Goal: Transaction & Acquisition: Book appointment/travel/reservation

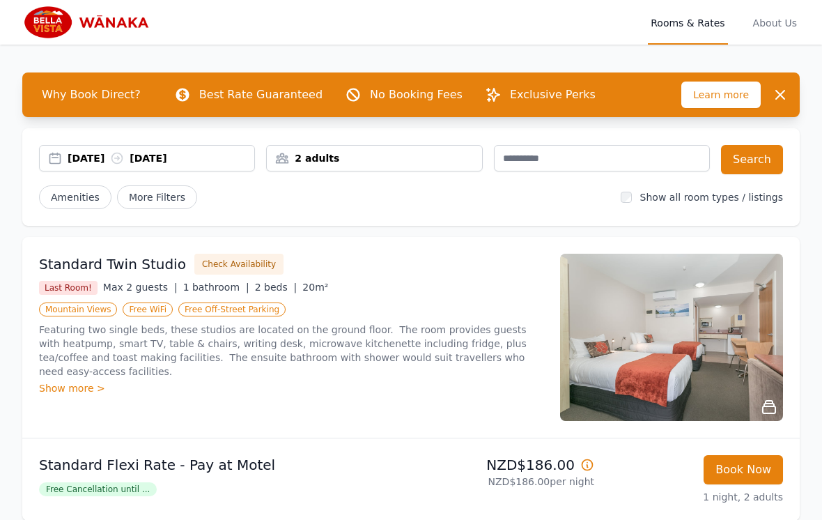
click at [215, 162] on div "14 Oct 2025 15 Oct 2025" at bounding box center [161, 158] width 187 height 14
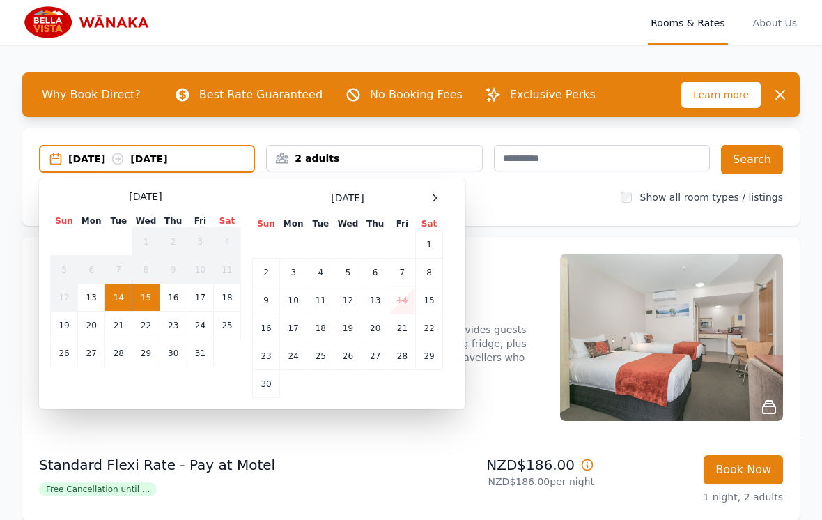
click at [435, 199] on icon at bounding box center [434, 197] width 11 height 11
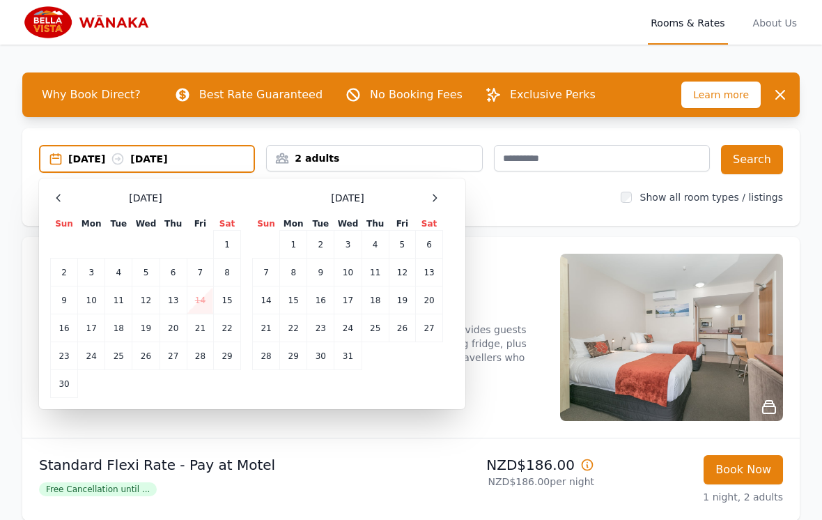
click at [431, 201] on icon at bounding box center [434, 197] width 11 height 11
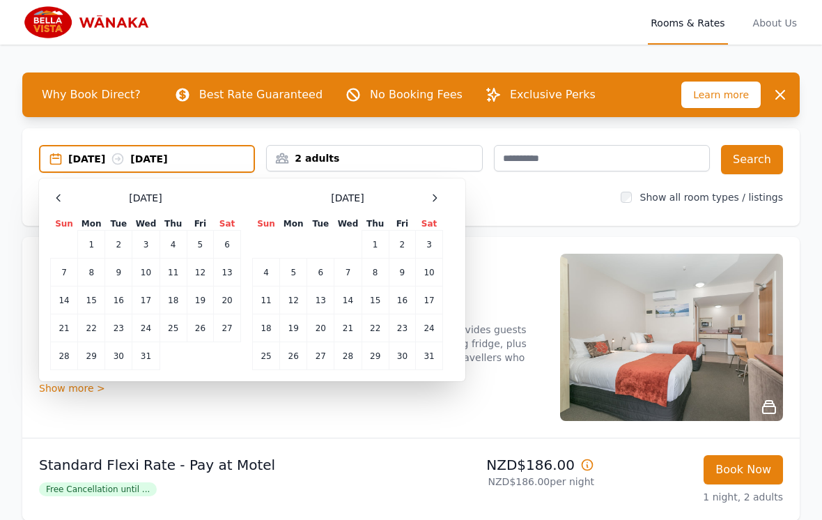
click at [433, 201] on icon at bounding box center [434, 197] width 11 height 11
click at [292, 304] on td "16" at bounding box center [293, 300] width 27 height 28
click at [404, 300] on td "20" at bounding box center [402, 300] width 26 height 28
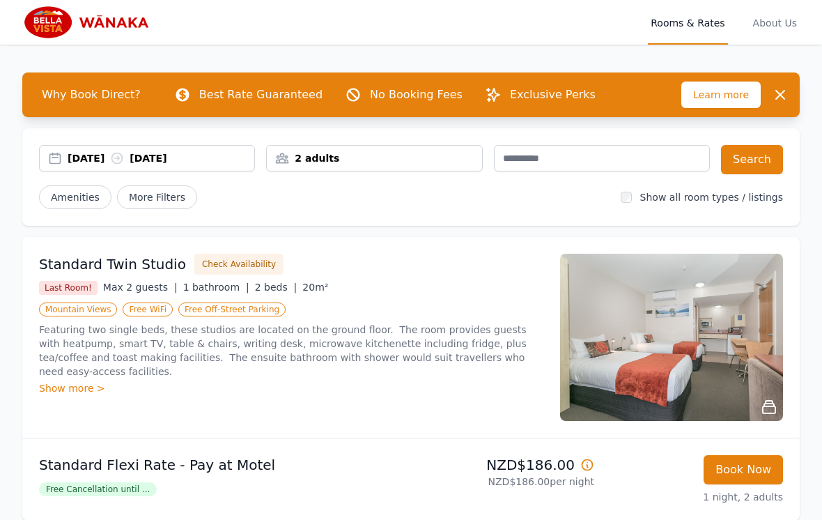
click at [678, 30] on span "Rooms & Rates" at bounding box center [687, 22] width 79 height 45
click at [678, 24] on span "Rooms & Rates" at bounding box center [687, 22] width 79 height 45
click at [686, 36] on span "Rooms & Rates" at bounding box center [687, 22] width 79 height 45
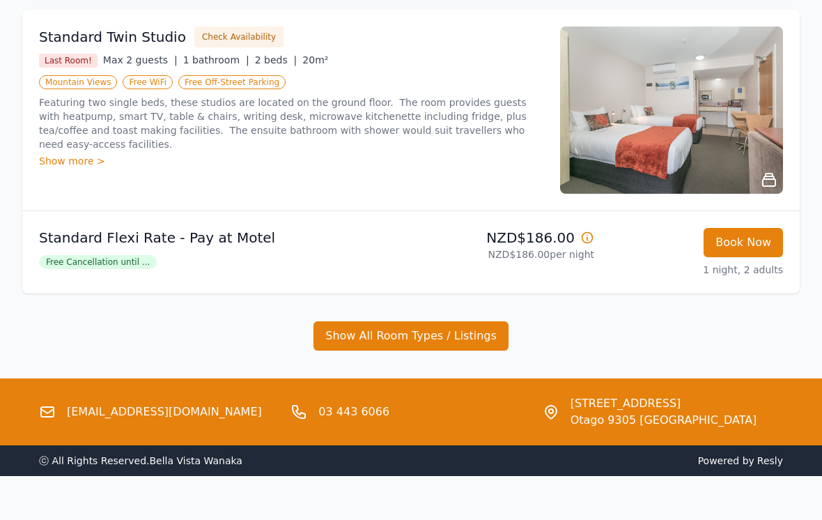
scroll to position [229, 0]
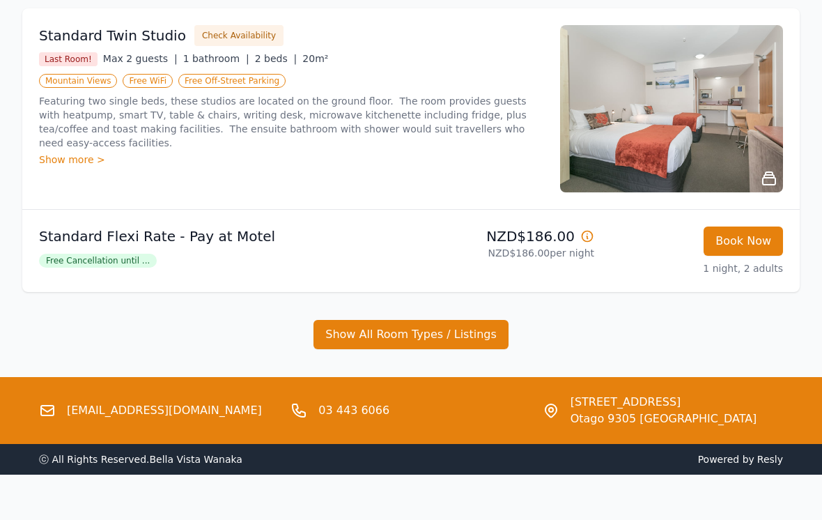
click at [104, 242] on p "Standard Flexi Rate - Pay at Motel" at bounding box center [222, 236] width 366 height 20
click at [95, 268] on span "Free Cancellation until ..." at bounding box center [98, 261] width 118 height 14
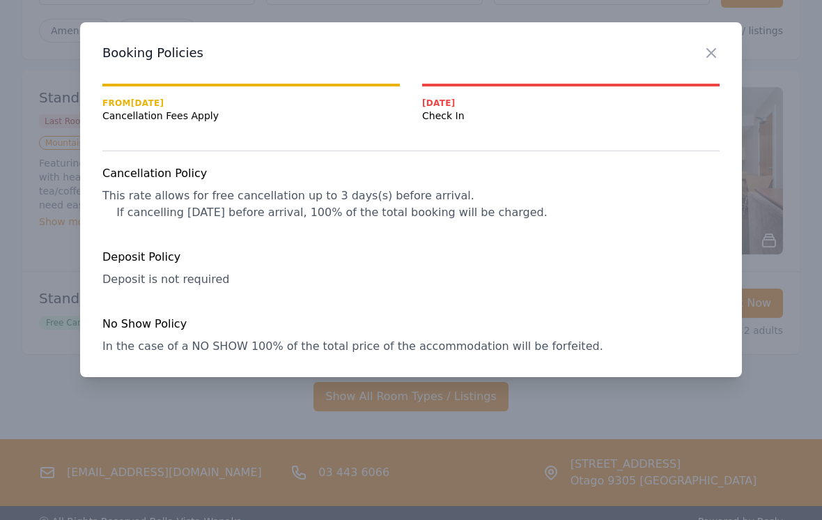
scroll to position [0, 0]
click at [713, 58] on icon "button" at bounding box center [711, 53] width 17 height 17
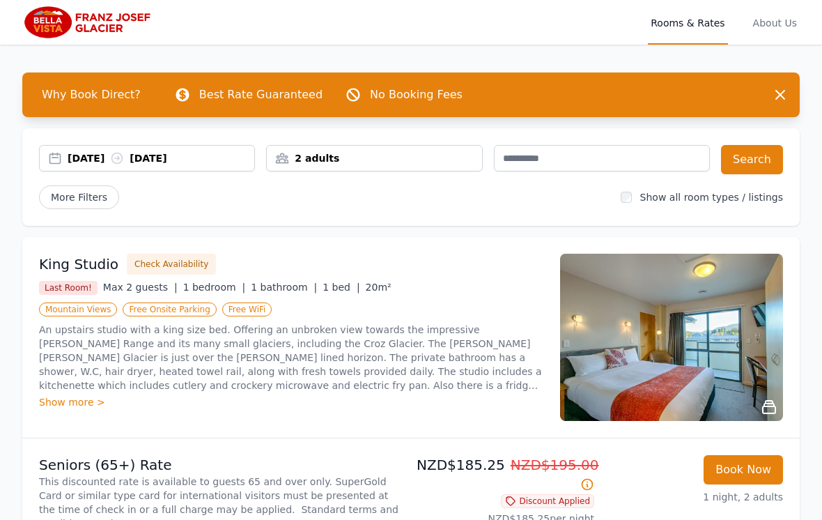
click at [222, 162] on div "14 Oct 2025 15 Oct 2025" at bounding box center [161, 158] width 187 height 14
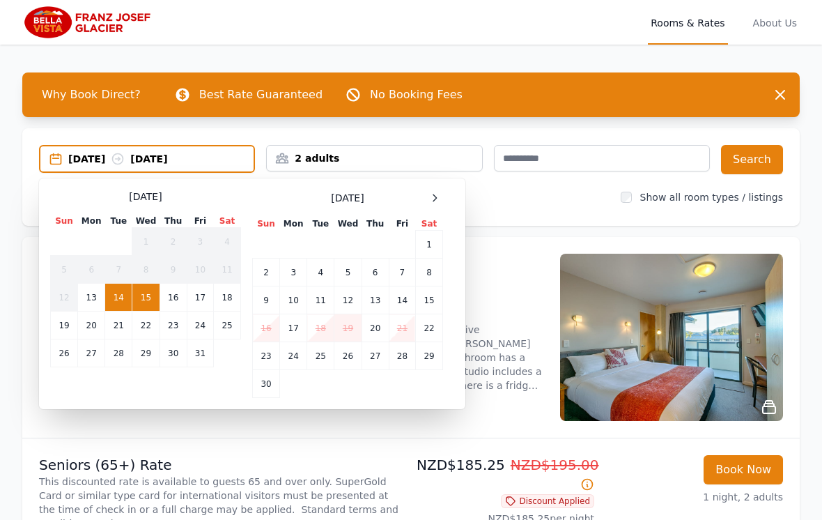
click at [440, 196] on icon at bounding box center [434, 197] width 11 height 11
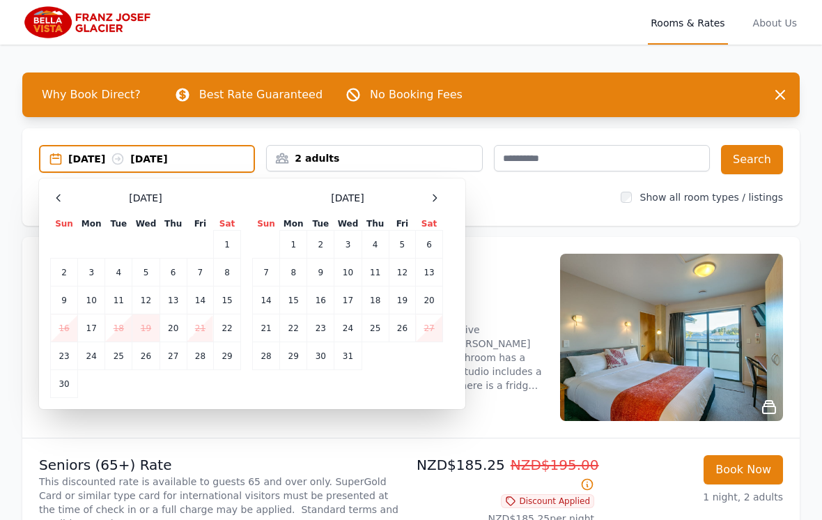
click at [435, 204] on div at bounding box center [434, 198] width 17 height 17
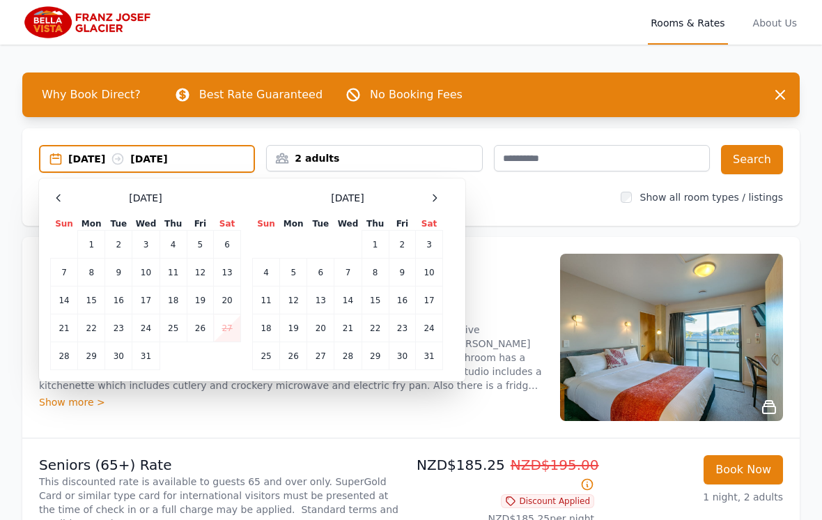
click at [433, 202] on icon at bounding box center [434, 197] width 11 height 11
click at [400, 273] on td "13" at bounding box center [402, 272] width 26 height 28
click at [433, 270] on td "14" at bounding box center [429, 272] width 27 height 28
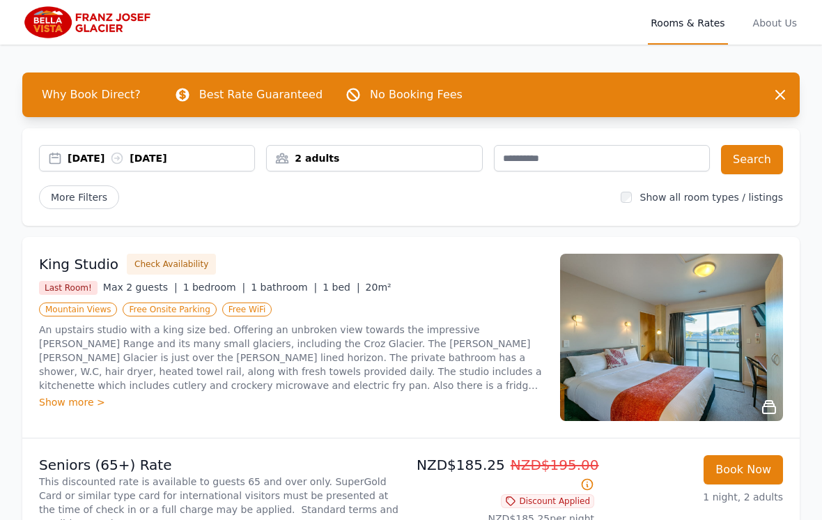
click at [102, 160] on div "13 Feb 2026 14 Feb 2026" at bounding box center [161, 158] width 187 height 14
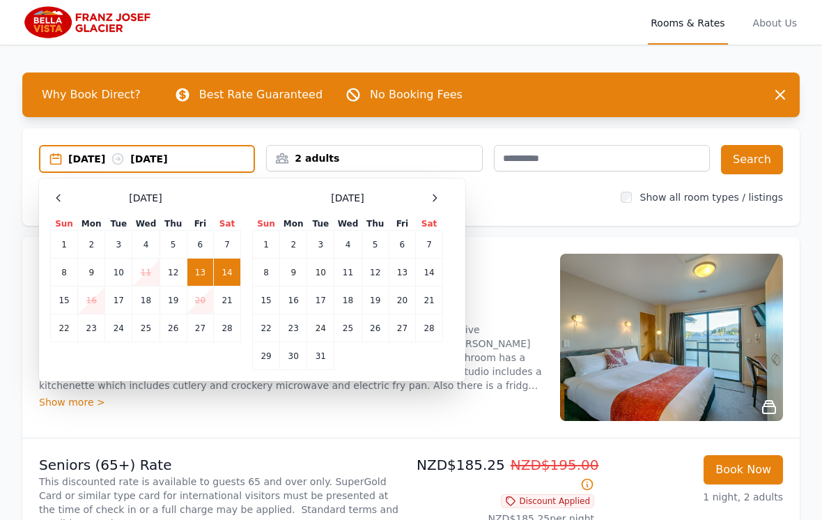
click at [70, 300] on td "15" at bounding box center [64, 300] width 27 height 28
click at [75, 160] on div "15 Feb 2026 --" at bounding box center [160, 159] width 185 height 14
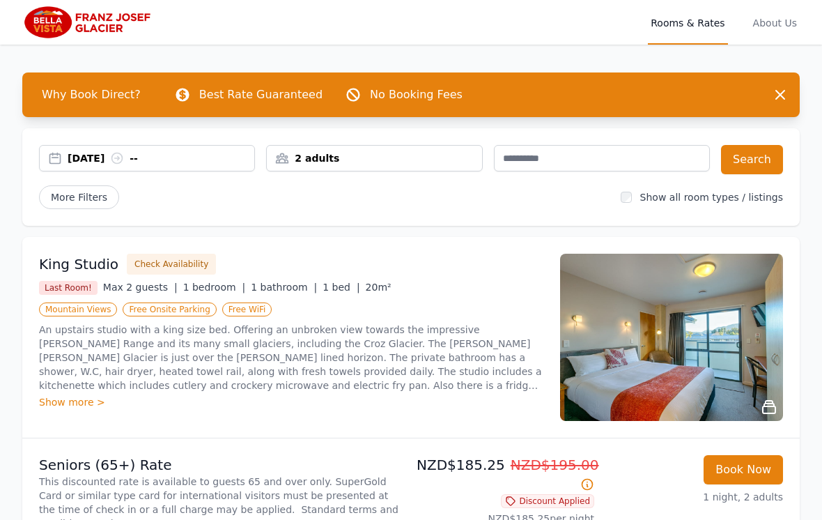
click at [79, 160] on div "15 Feb 2026 --" at bounding box center [161, 158] width 187 height 14
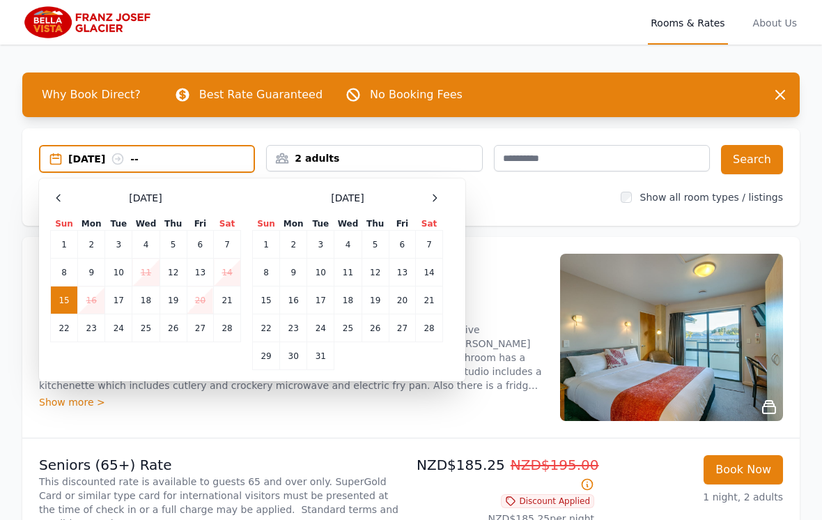
click at [202, 270] on td "13" at bounding box center [200, 272] width 26 height 28
click at [69, 297] on td "15" at bounding box center [64, 300] width 27 height 28
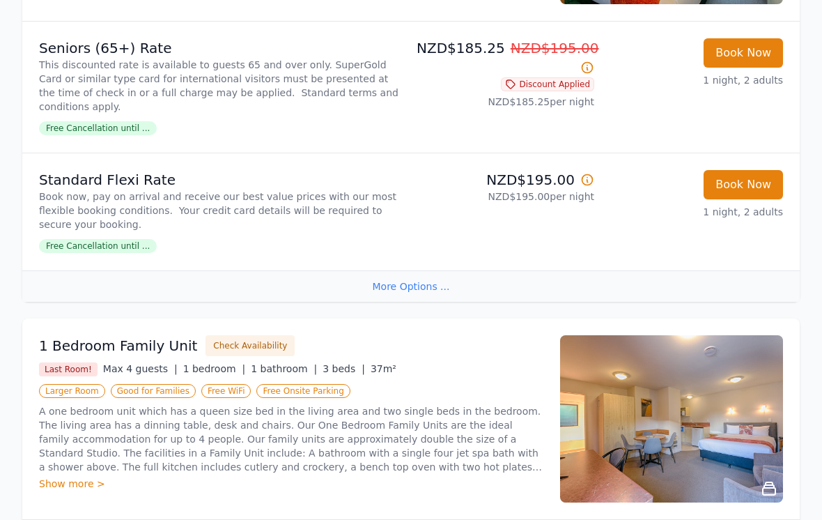
scroll to position [413, 0]
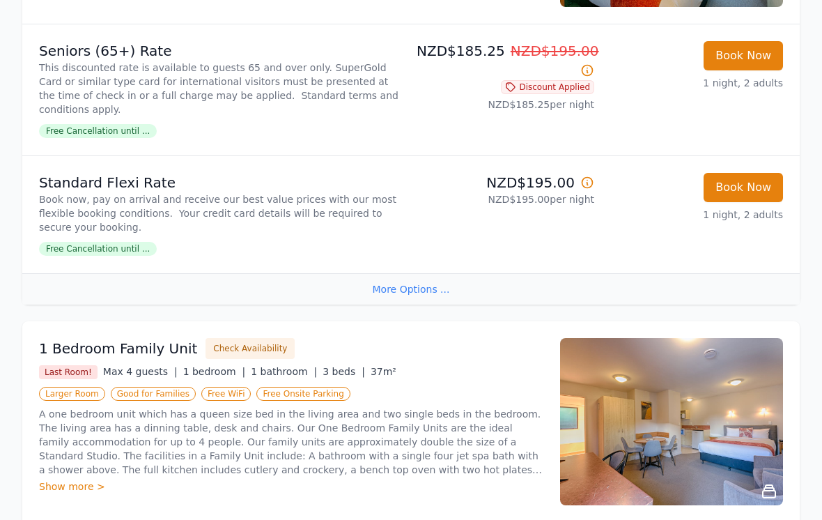
click at [0, 148] on div "Why Book Direct? Best Rate Guaranteed No Booking Fees Dismiss Dismiss 13 Feb 20…" at bounding box center [411, 259] width 822 height 1257
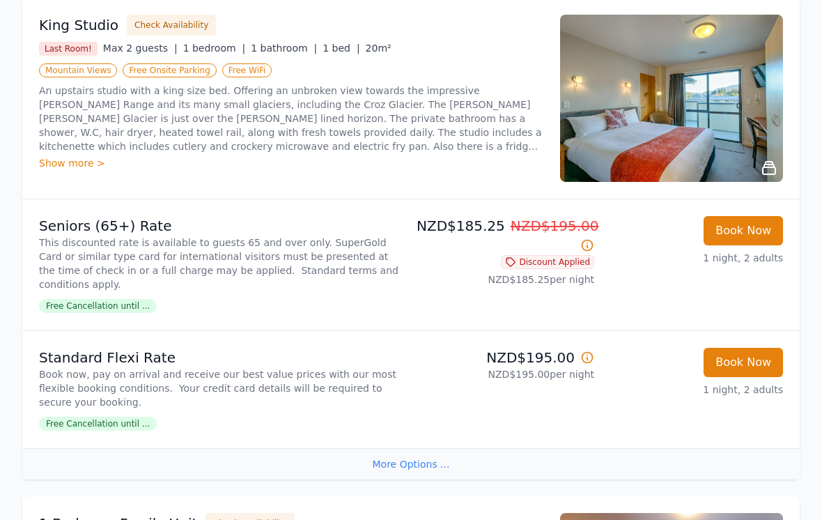
scroll to position [252, 0]
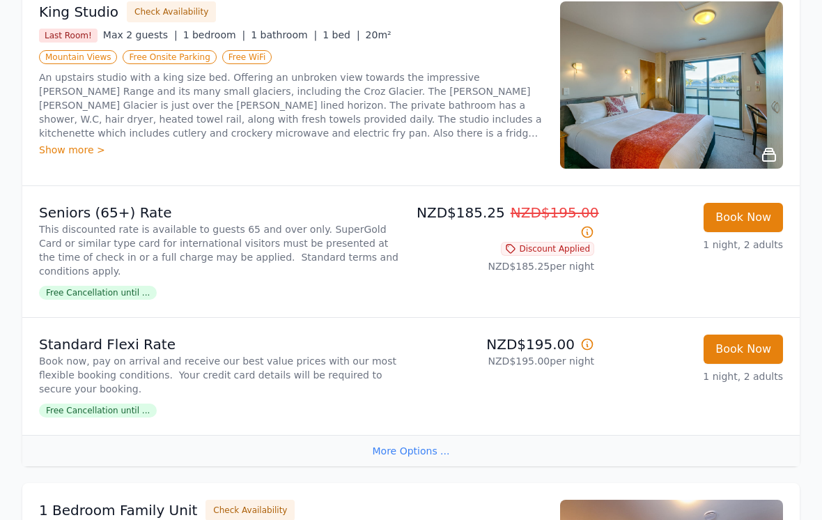
click at [819, 391] on div "Why Book Direct? Best Rate Guaranteed No Booking Fees Dismiss Dismiss [DATE] [D…" at bounding box center [411, 421] width 822 height 1257
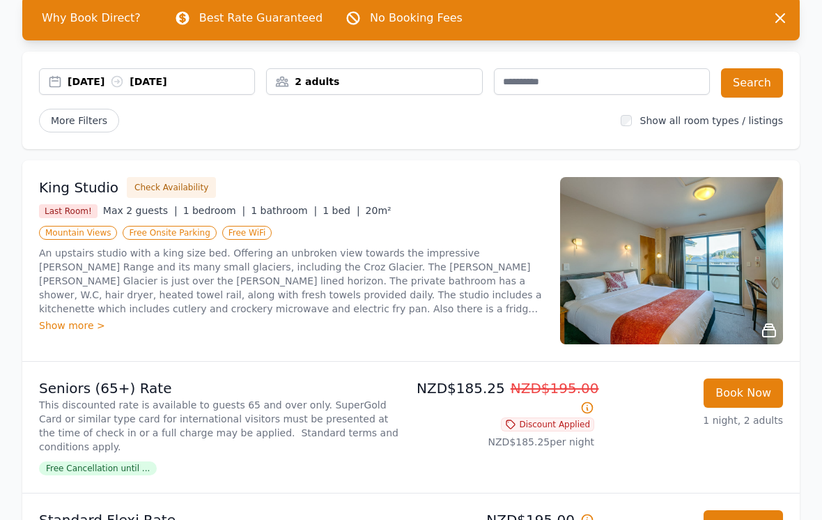
scroll to position [0, 0]
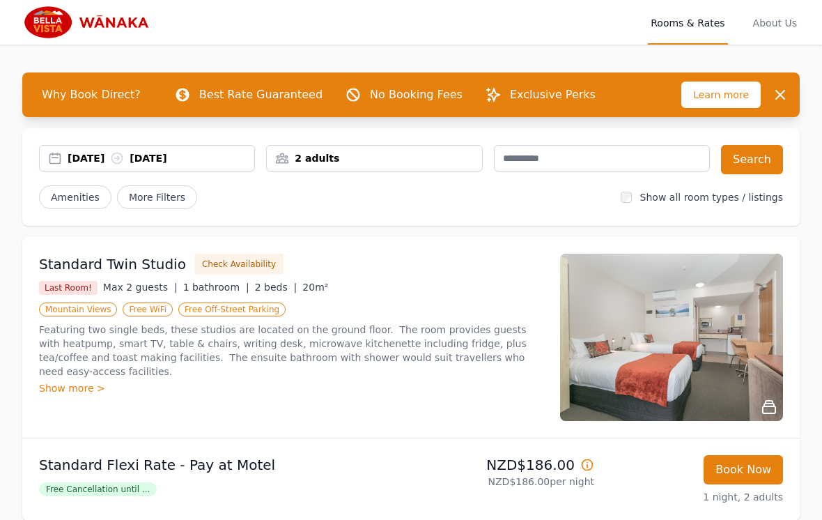
click at [208, 159] on div "[DATE] [DATE]" at bounding box center [161, 158] width 187 height 14
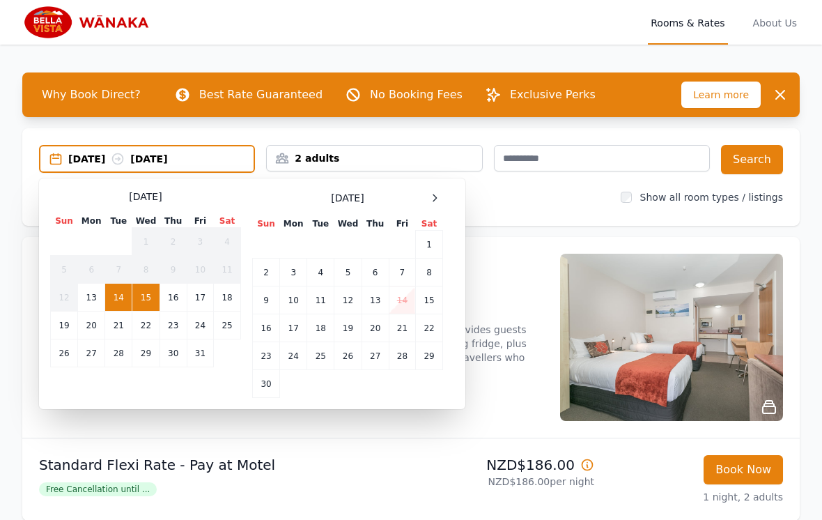
click at [431, 203] on div at bounding box center [434, 198] width 17 height 17
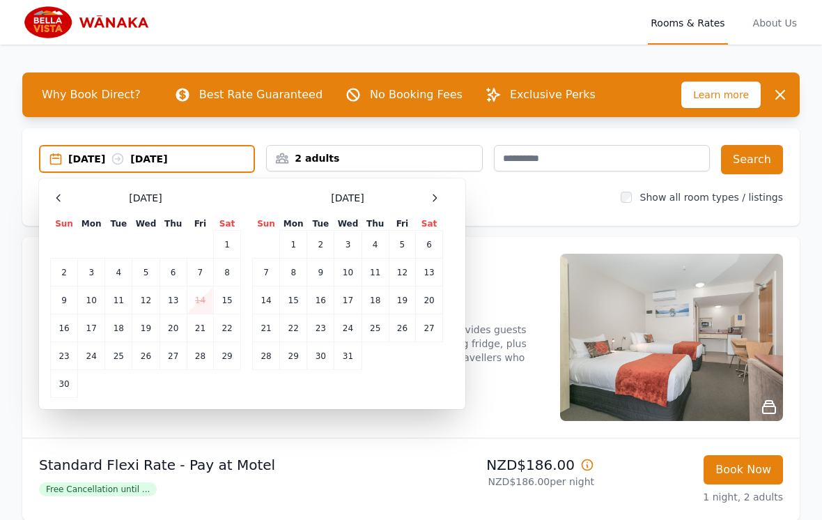
click at [439, 204] on div at bounding box center [434, 198] width 17 height 17
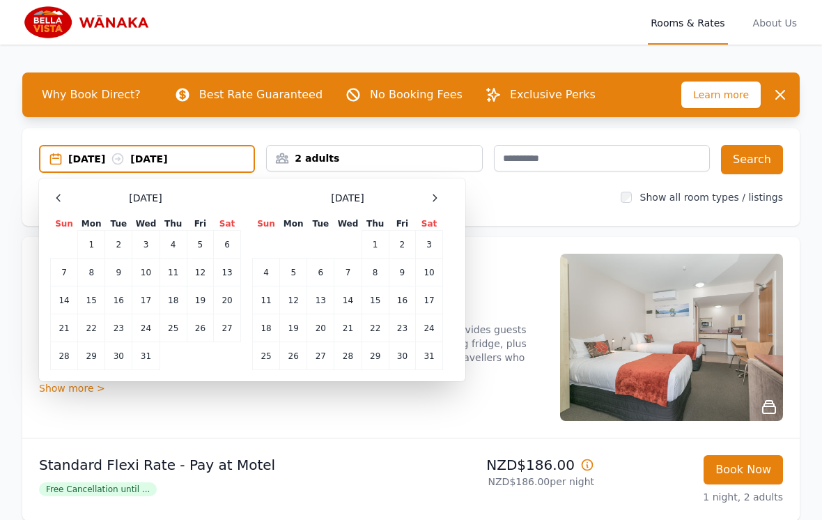
click at [436, 213] on div "[DATE] Sun Mon Tue Wed Thu Fri Sat 1 2 3 4 5 6 7 8 9 10 11 12 13 14 15 16 17 18…" at bounding box center [347, 280] width 191 height 180
click at [426, 202] on span at bounding box center [434, 198] width 17 height 17
click at [426, 209] on div "[DATE] Sun Mon Tue Wed Thu Fri Sat 1 2 3 4 5 6 7 8 9 10 11 12 13 14 15 16 17 18…" at bounding box center [347, 280] width 191 height 180
click at [178, 166] on div "[DATE] [DATE]" at bounding box center [147, 159] width 216 height 28
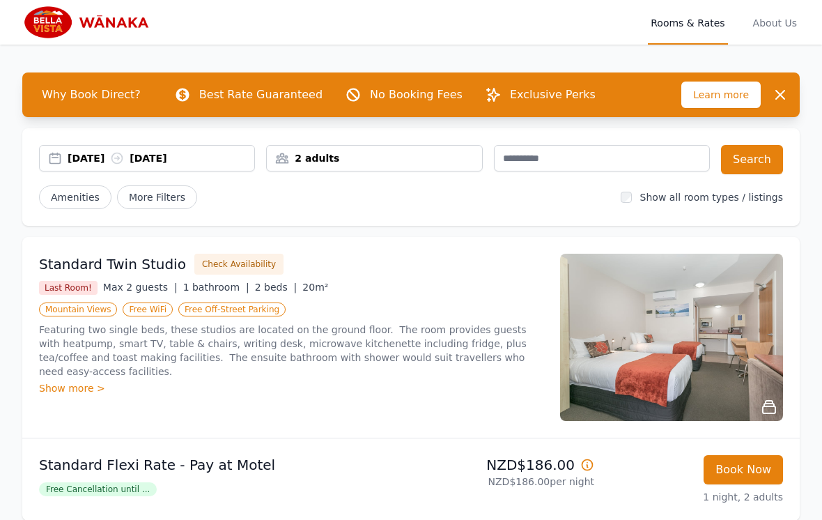
click at [150, 164] on div "[DATE] [DATE]" at bounding box center [161, 158] width 187 height 14
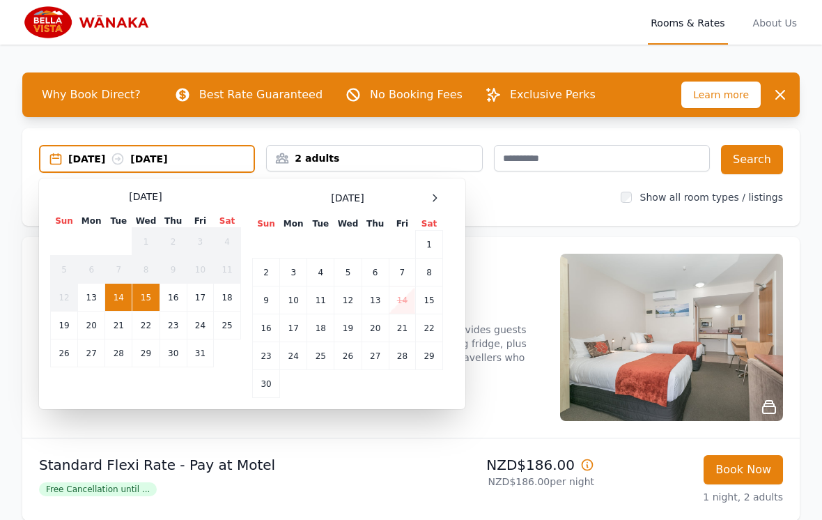
click at [433, 204] on div at bounding box center [434, 198] width 17 height 17
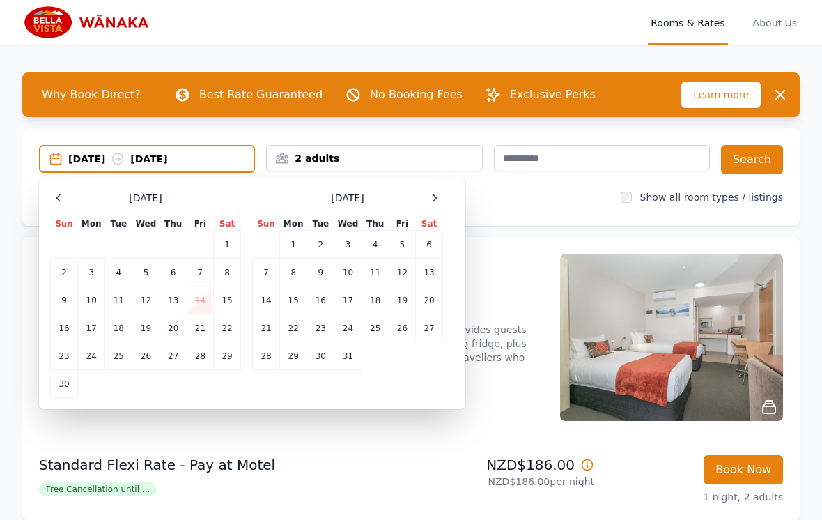
click at [433, 203] on div at bounding box center [434, 198] width 17 height 17
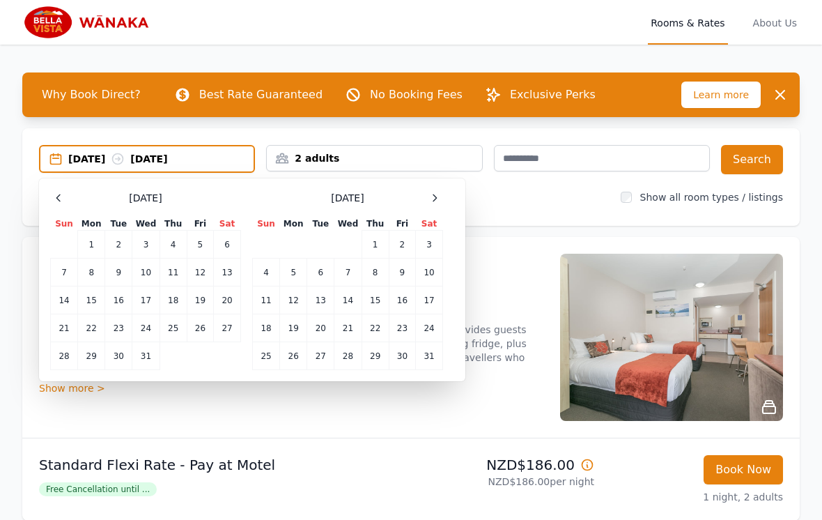
click at [428, 197] on div at bounding box center [434, 198] width 17 height 17
click at [295, 298] on td "16" at bounding box center [293, 300] width 27 height 28
click at [406, 304] on td "20" at bounding box center [402, 300] width 26 height 28
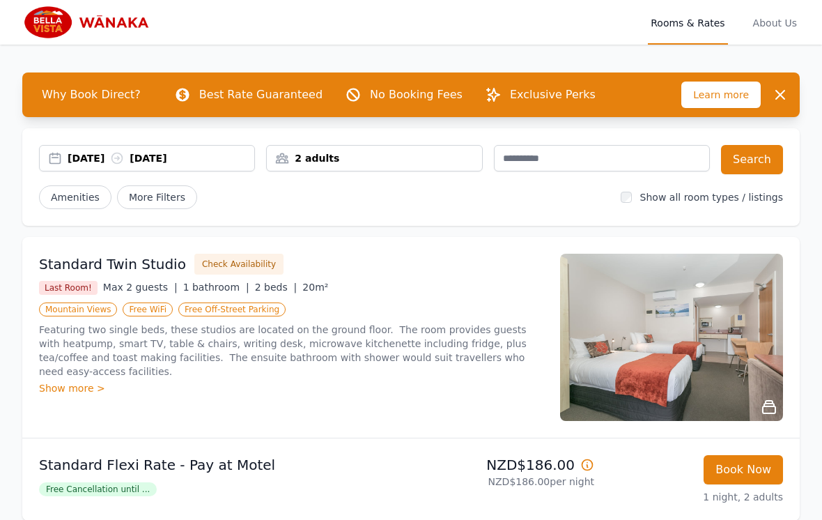
click at [357, 458] on p "Standard Flexi Rate - Pay at Motel" at bounding box center [222, 465] width 366 height 20
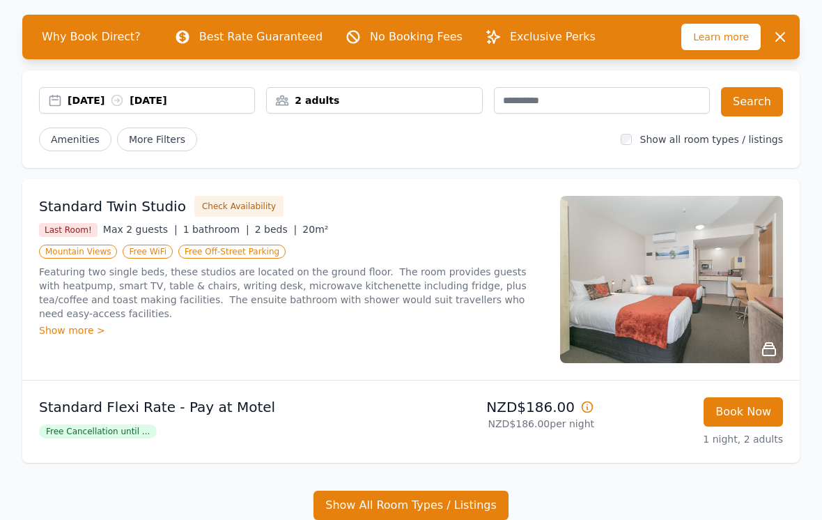
scroll to position [63, 0]
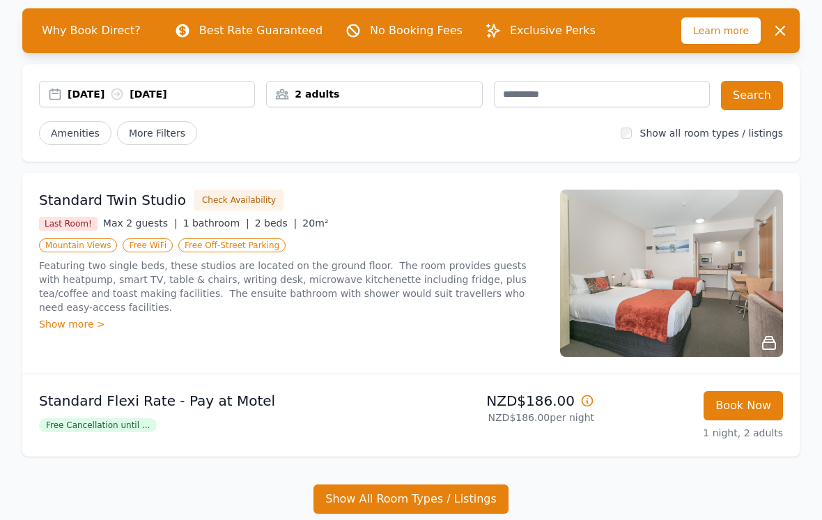
click at [370, 420] on div "Free Cancellation until ..." at bounding box center [222, 425] width 366 height 17
click at [374, 417] on div "Free Cancellation until ..." at bounding box center [222, 425] width 366 height 17
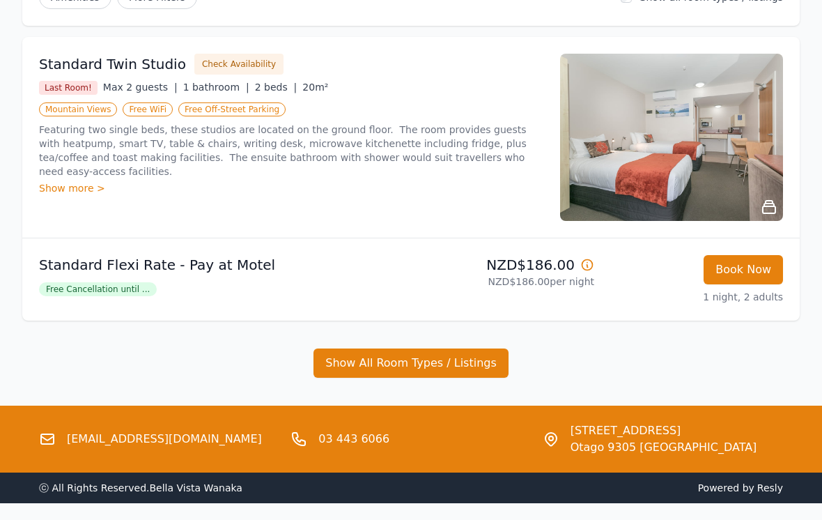
scroll to position [229, 0]
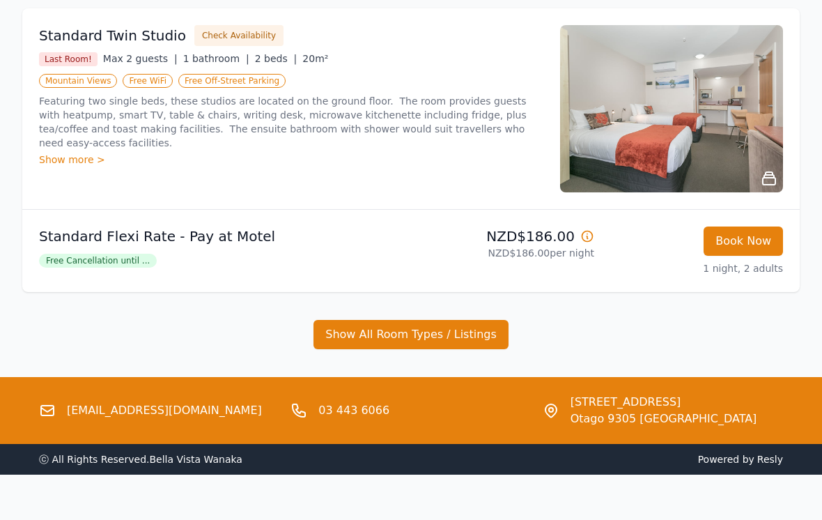
click at [354, 330] on button "Show All Room Types / Listings" at bounding box center [411, 334] width 195 height 29
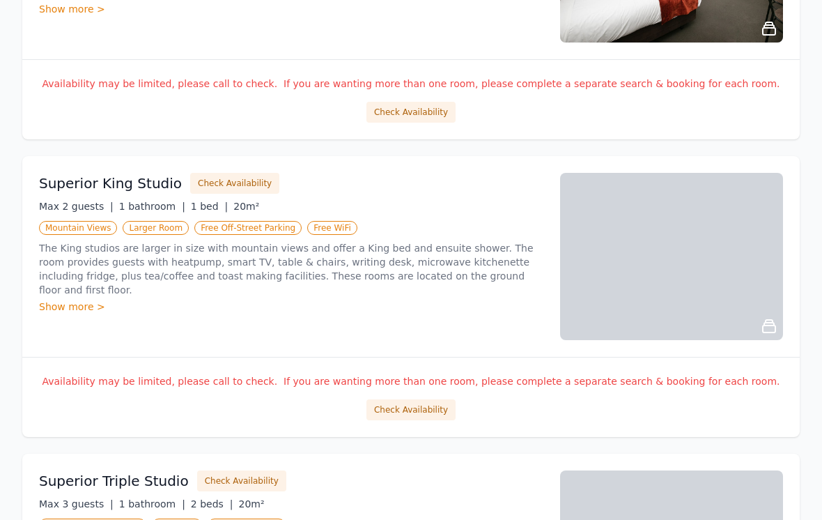
scroll to position [1275, 0]
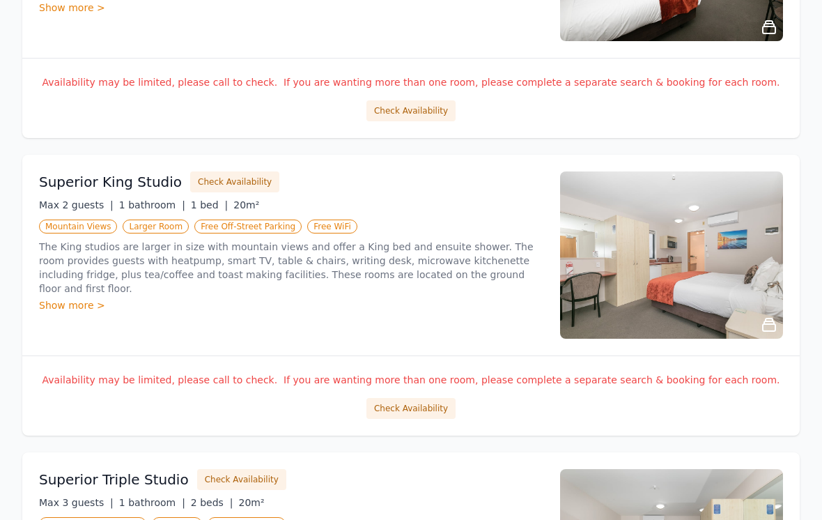
click at [75, 309] on div "Superior King Studio Check Availability Max 2 guests | 1 bathroom | 1 bed | 20m…" at bounding box center [291, 254] width 504 height 167
click at [59, 298] on div "Show more >" at bounding box center [291, 305] width 504 height 14
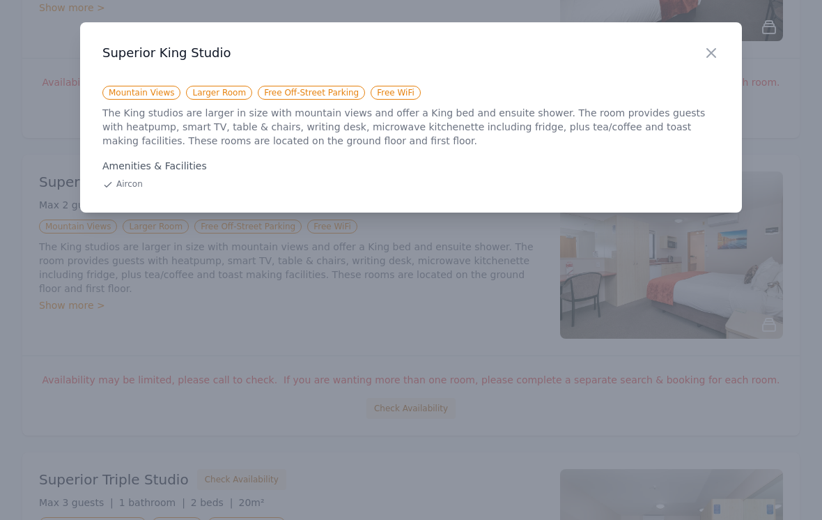
click at [718, 56] on icon "button" at bounding box center [711, 53] width 17 height 17
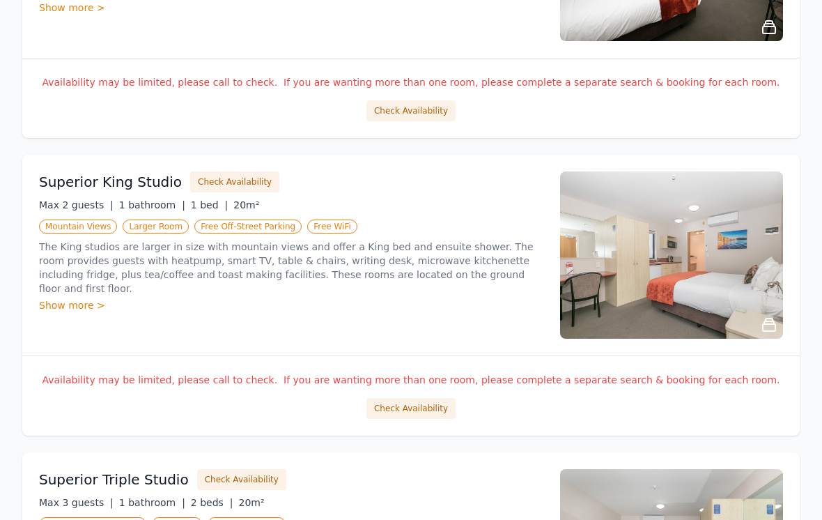
click at [408, 418] on button "Check Availability" at bounding box center [410, 408] width 89 height 21
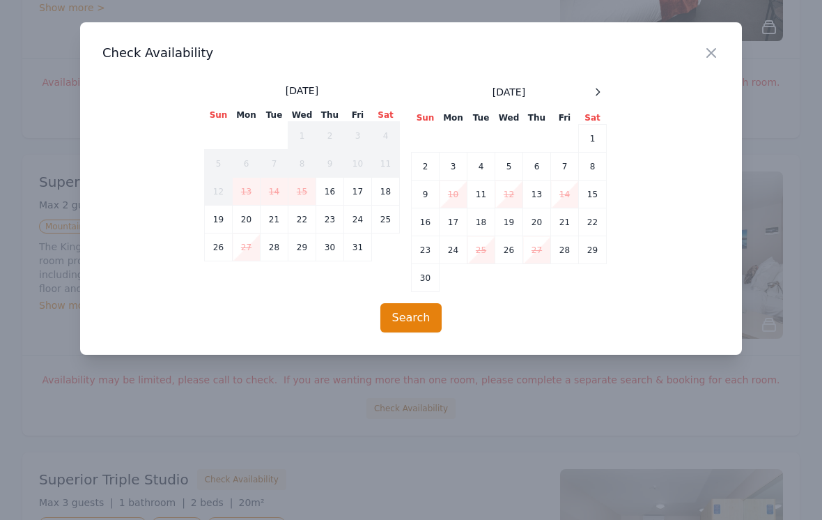
click at [603, 98] on span at bounding box center [597, 92] width 17 height 17
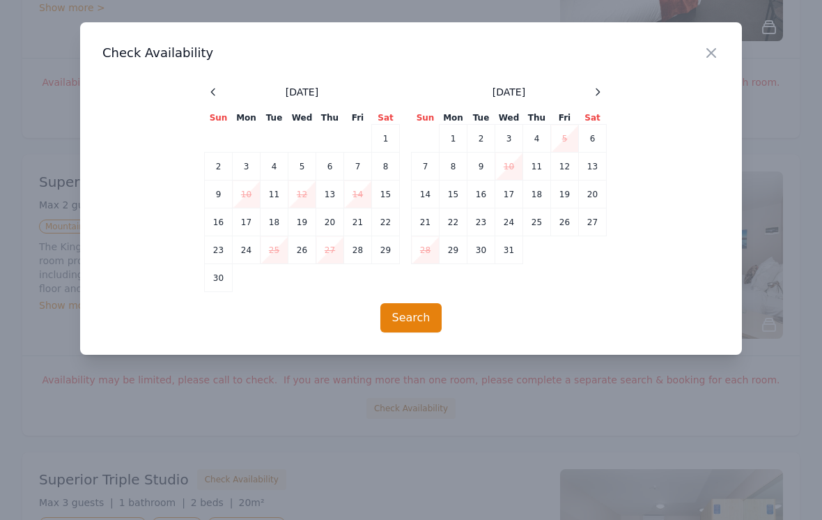
click at [589, 84] on span at bounding box center [597, 92] width 17 height 17
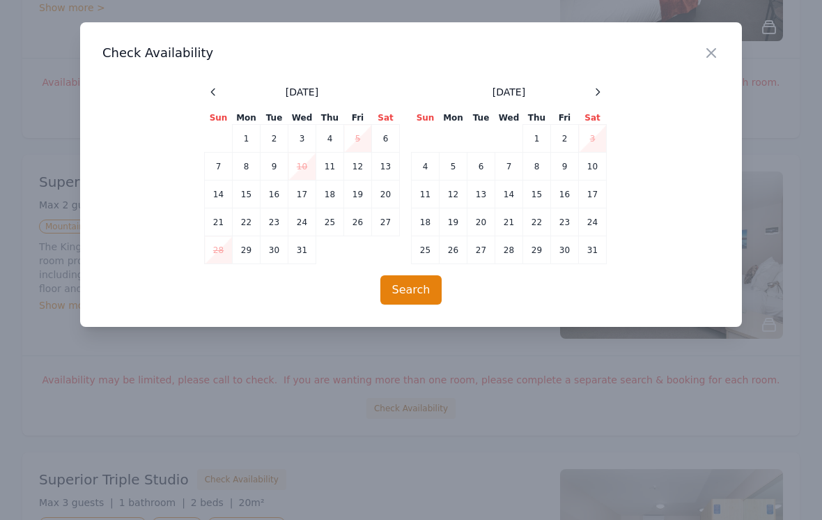
click at [605, 88] on div at bounding box center [597, 92] width 17 height 17
click at [458, 195] on td "16" at bounding box center [454, 194] width 28 height 28
click at [483, 208] on td "17" at bounding box center [481, 194] width 28 height 28
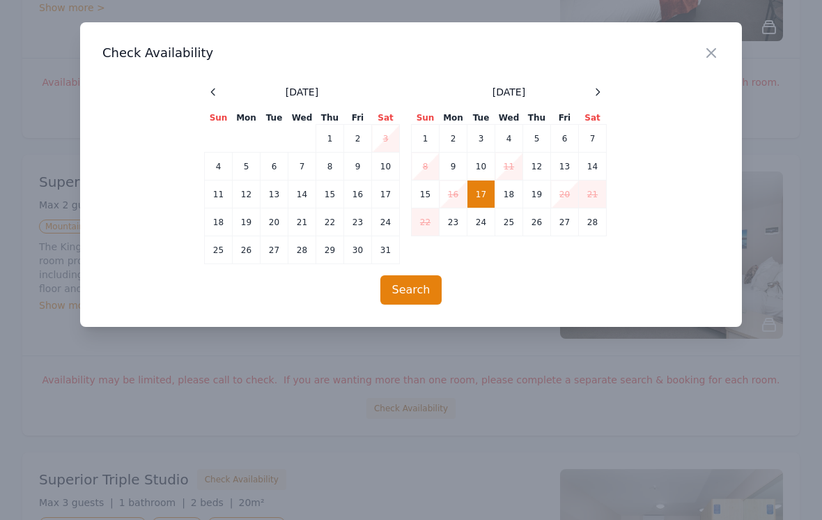
click at [219, 93] on div at bounding box center [213, 92] width 17 height 17
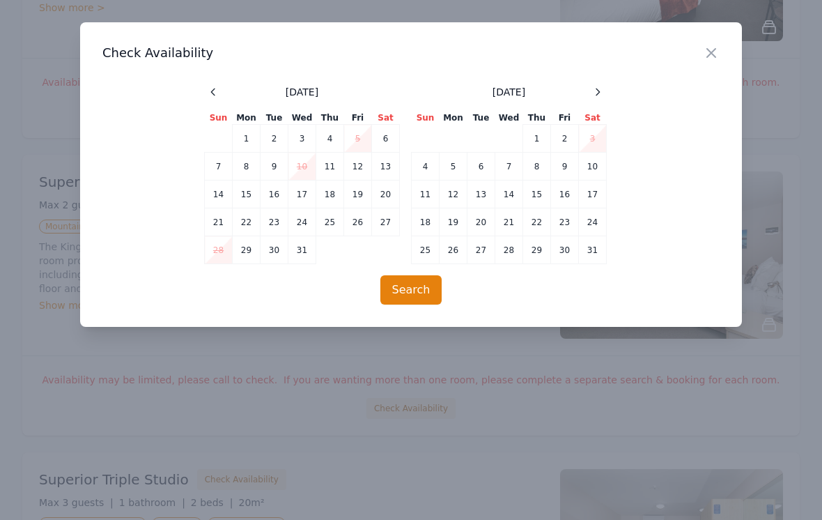
click at [604, 88] on div at bounding box center [597, 92] width 17 height 17
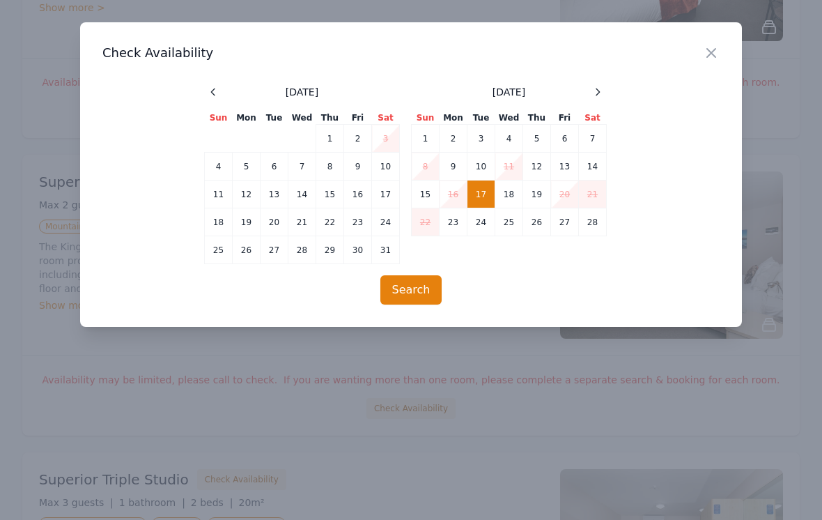
click at [426, 316] on div "Close Check Availability [DATE] Sun Mon Tue Wed Thu Fri Sat 1 2 3 4 5 6 7 8 9 1…" at bounding box center [411, 174] width 662 height 304
click at [718, 45] on icon "button" at bounding box center [711, 53] width 17 height 17
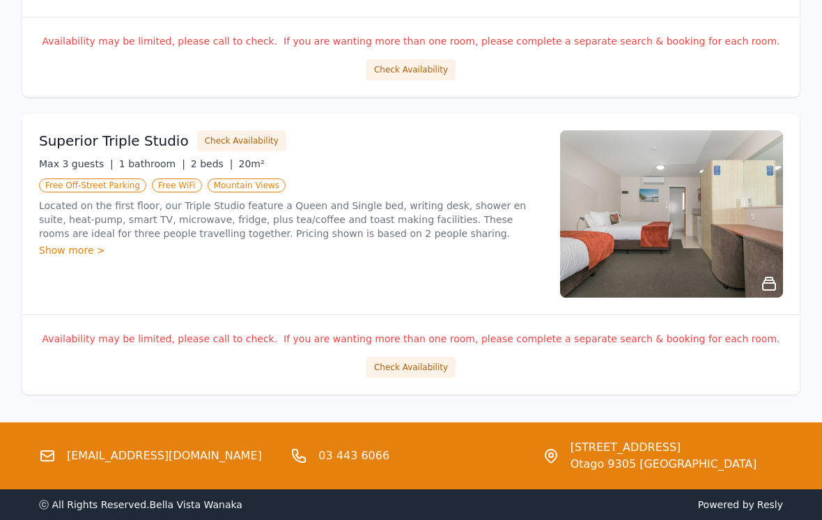
scroll to position [1613, 0]
click at [408, 364] on button "Check Availability" at bounding box center [410, 367] width 89 height 21
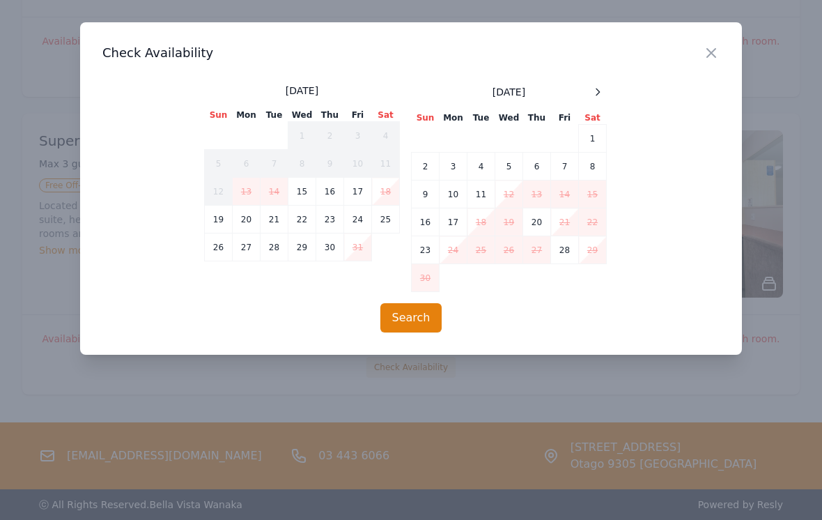
click at [601, 98] on div at bounding box center [597, 92] width 17 height 17
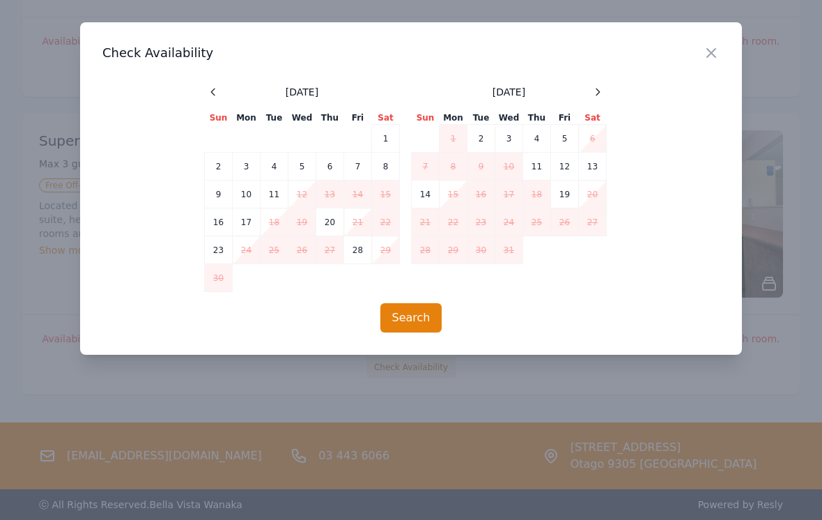
click at [604, 89] on div at bounding box center [597, 92] width 17 height 17
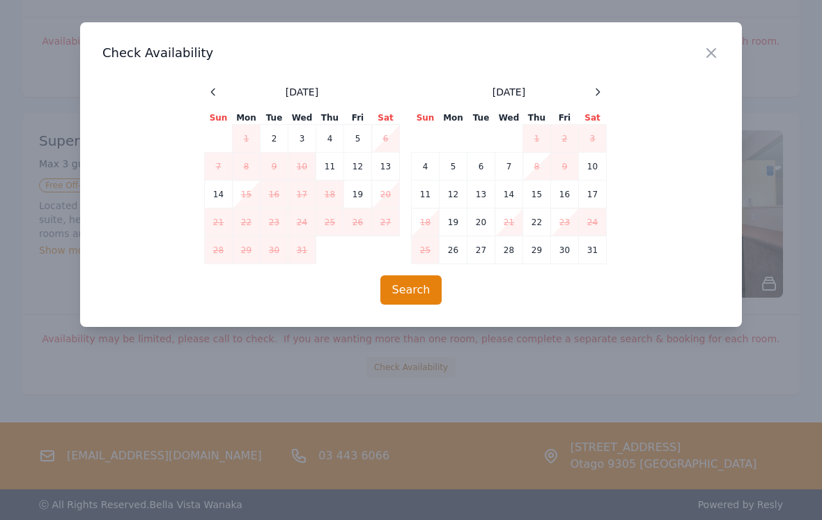
click at [605, 98] on span at bounding box center [597, 92] width 17 height 17
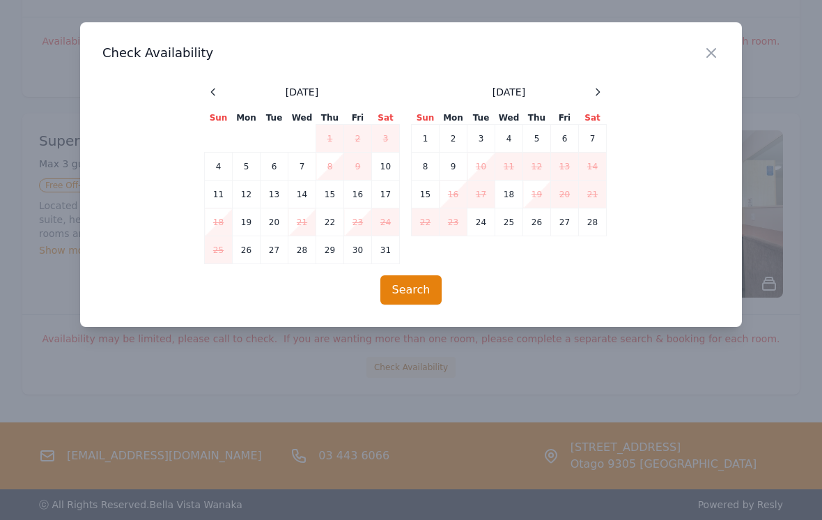
click at [710, 52] on icon "button" at bounding box center [711, 53] width 8 height 8
